Goal: Use online tool/utility: Utilize a website feature to perform a specific function

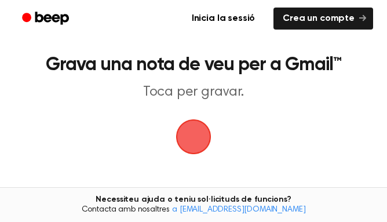
click at [198, 134] on span "button" at bounding box center [193, 136] width 39 height 39
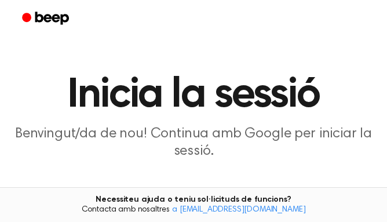
scroll to position [143, 0]
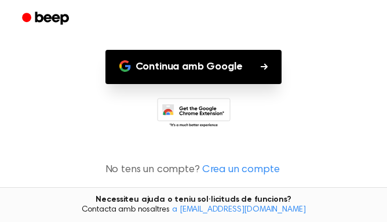
click at [190, 71] on font "Continua amb Google" at bounding box center [189, 66] width 107 height 10
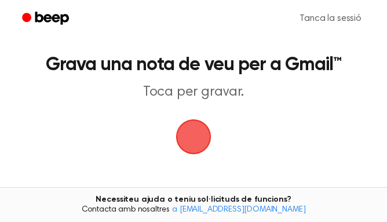
click at [194, 145] on span "button" at bounding box center [194, 137] width 38 height 38
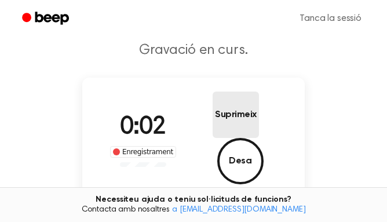
click at [215, 119] on font "Suprimeix" at bounding box center [236, 114] width 42 height 9
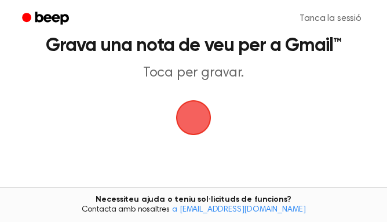
scroll to position [14, 0]
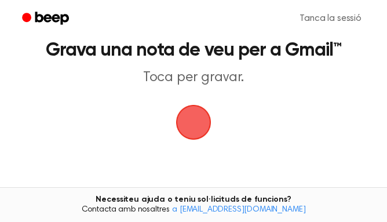
click at [193, 116] on span "button" at bounding box center [194, 123] width 38 height 38
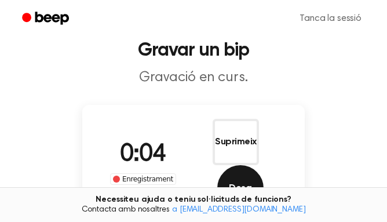
click at [254, 165] on button "Desa" at bounding box center [240, 188] width 46 height 46
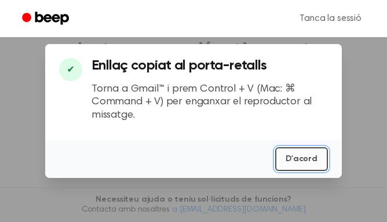
click at [305, 152] on button "D'acord" at bounding box center [301, 159] width 53 height 24
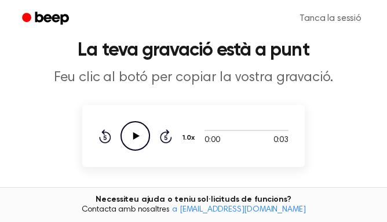
click at [135, 126] on icon "Play Audio" at bounding box center [136, 136] width 30 height 30
drag, startPoint x: 265, startPoint y: 143, endPoint x: 199, endPoint y: 116, distance: 70.7
click at [199, 116] on div "0:03 0:03 El vostre navegador no admet l'element [object Object]. 1.0x Rewind 5…" at bounding box center [193, 136] width 223 height 62
click at [169, 82] on font "Feu clic al botó per copiar la vostra gravació." at bounding box center [193, 78] width 279 height 14
click at [180, 112] on div "0:03 0:03 El vostre navegador no admet l'element [object Object]. 1.0x Rewind 5…" at bounding box center [193, 136] width 223 height 62
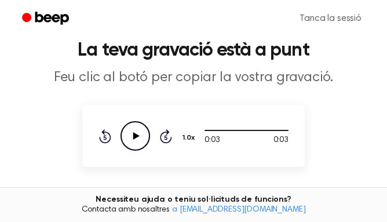
click at [162, 150] on div "Rewind 5 seconds Play Audio Skip 5 seconds" at bounding box center [136, 136] width 74 height 30
click at [129, 139] on icon "Play Audio" at bounding box center [136, 136] width 30 height 30
click at [130, 139] on icon "Pause Audio" at bounding box center [136, 136] width 30 height 30
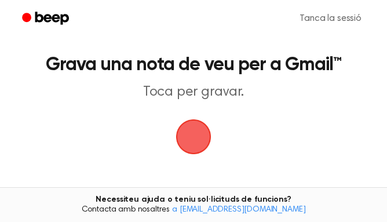
click at [198, 147] on span "button" at bounding box center [193, 137] width 32 height 32
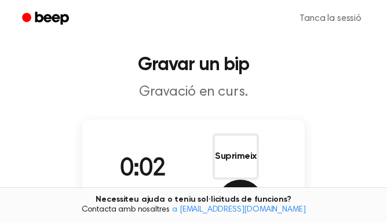
click at [252, 198] on font "Desa" at bounding box center [240, 202] width 23 height 9
